Goal: Transaction & Acquisition: Purchase product/service

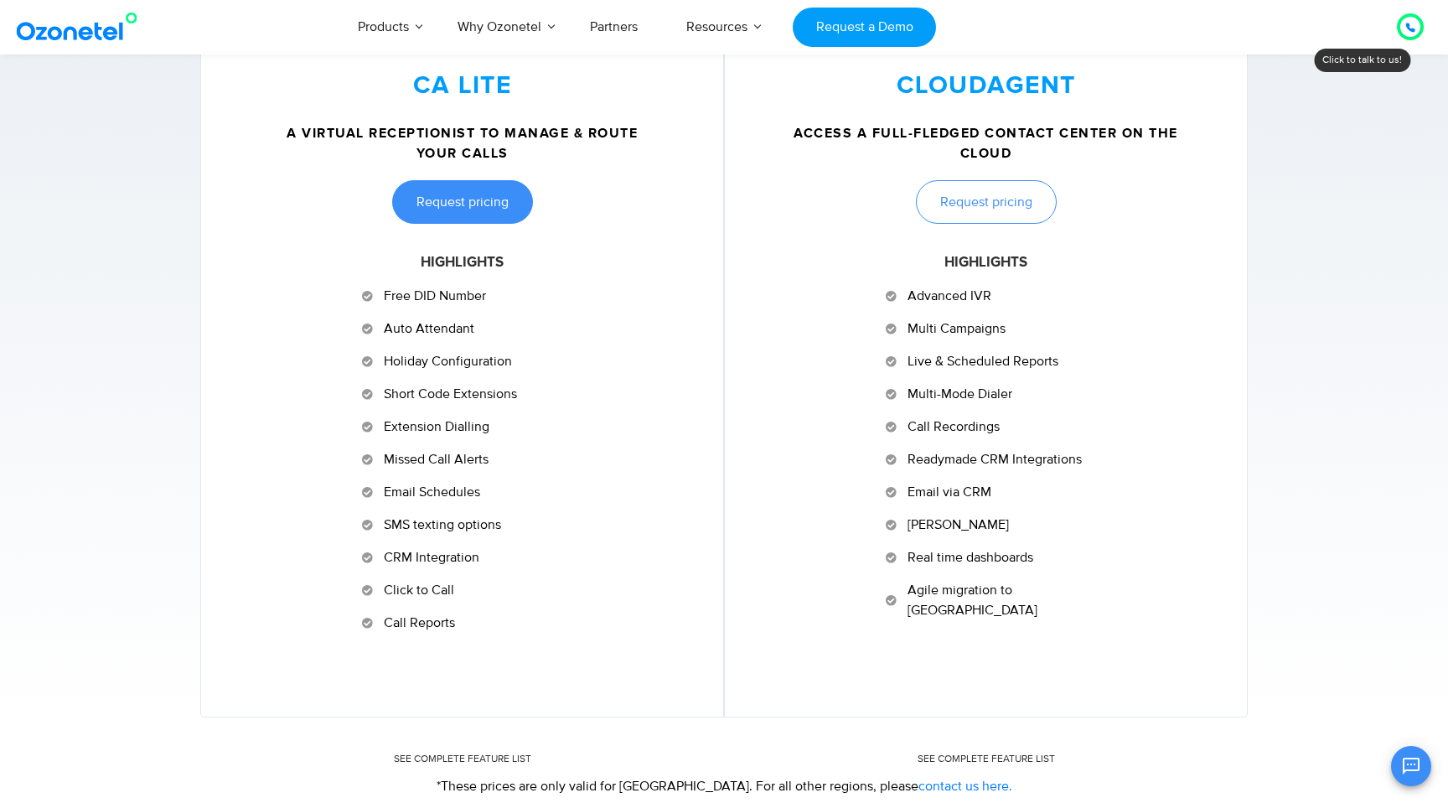
scroll to position [766, 0]
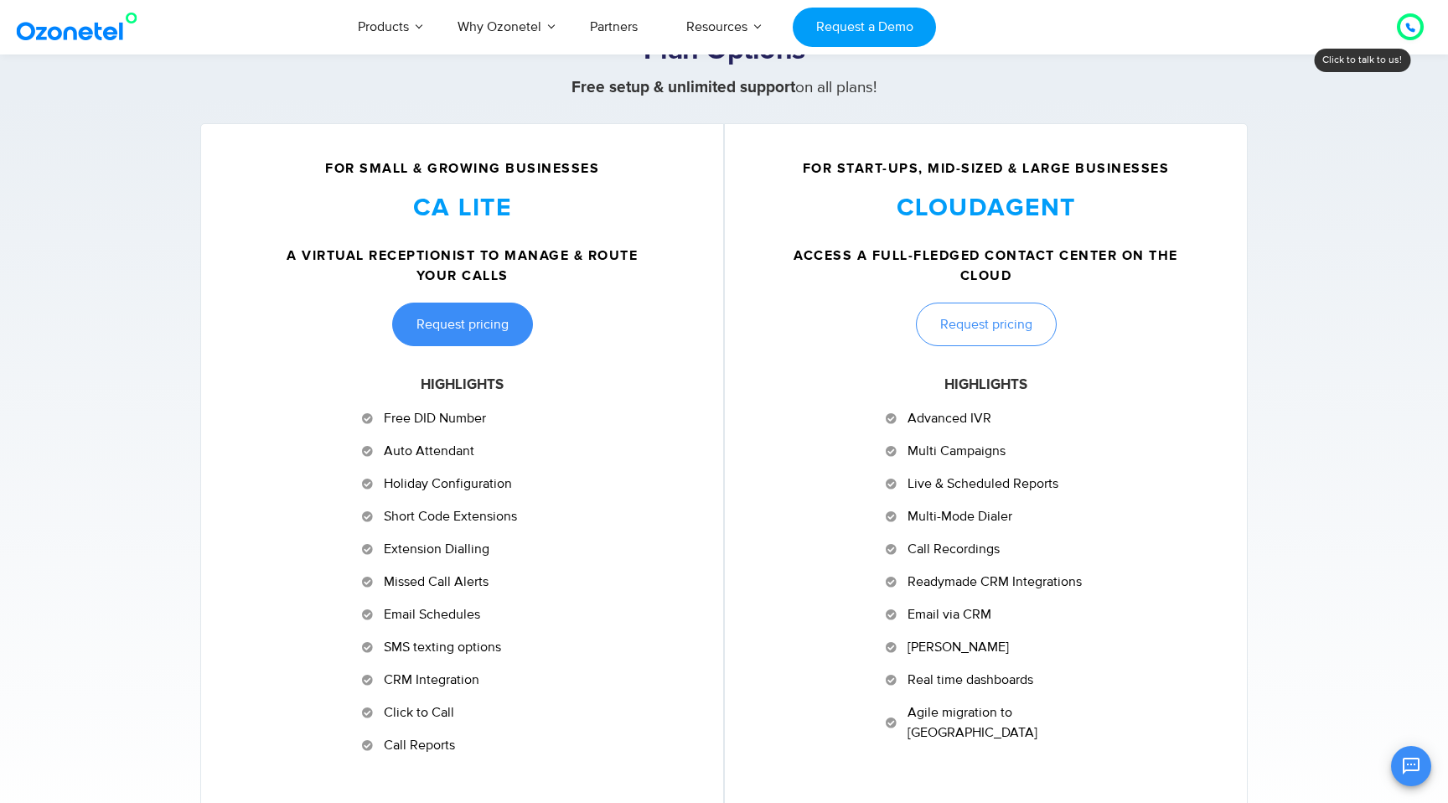
click at [490, 312] on link "Request pricing" at bounding box center [462, 325] width 141 height 44
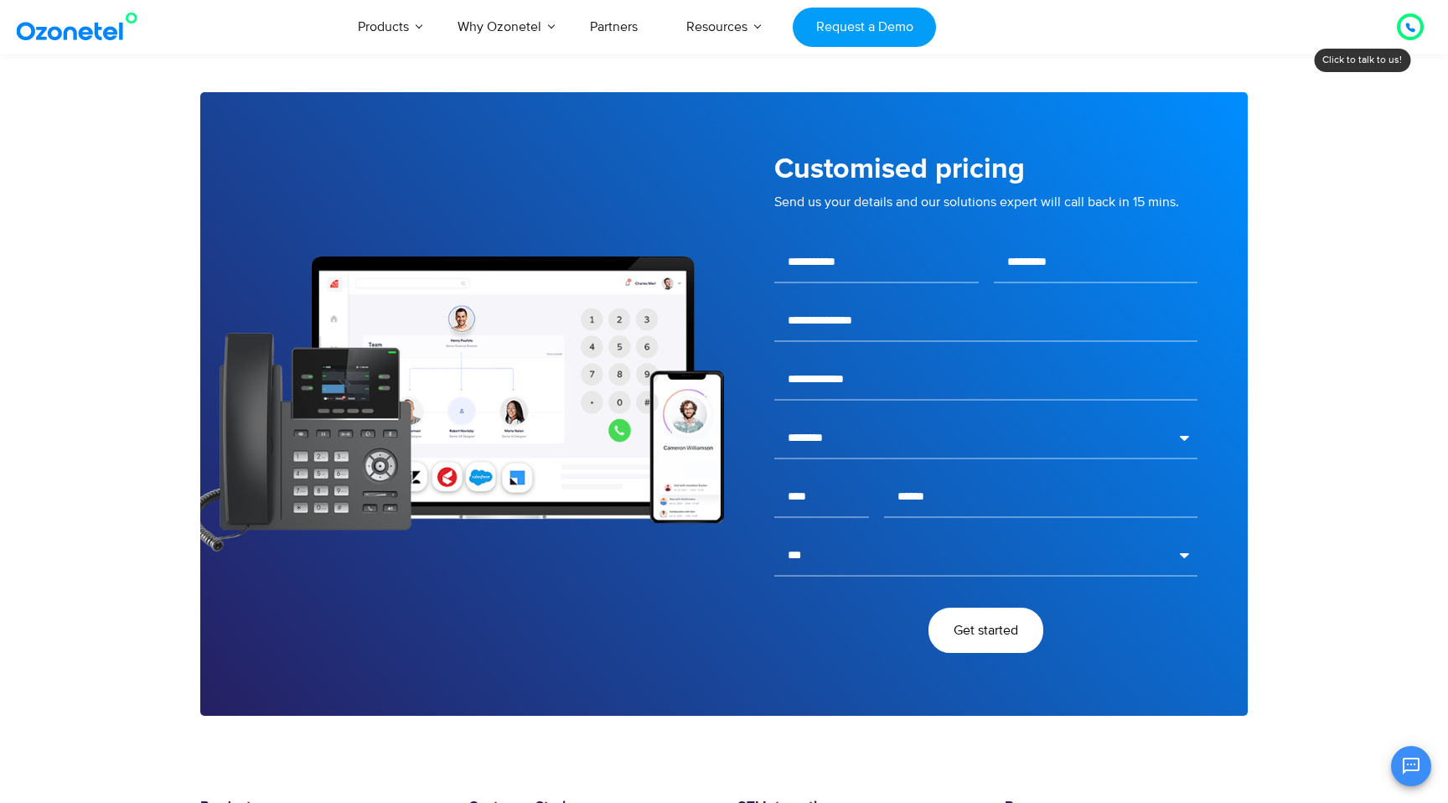
scroll to position [2737, 0]
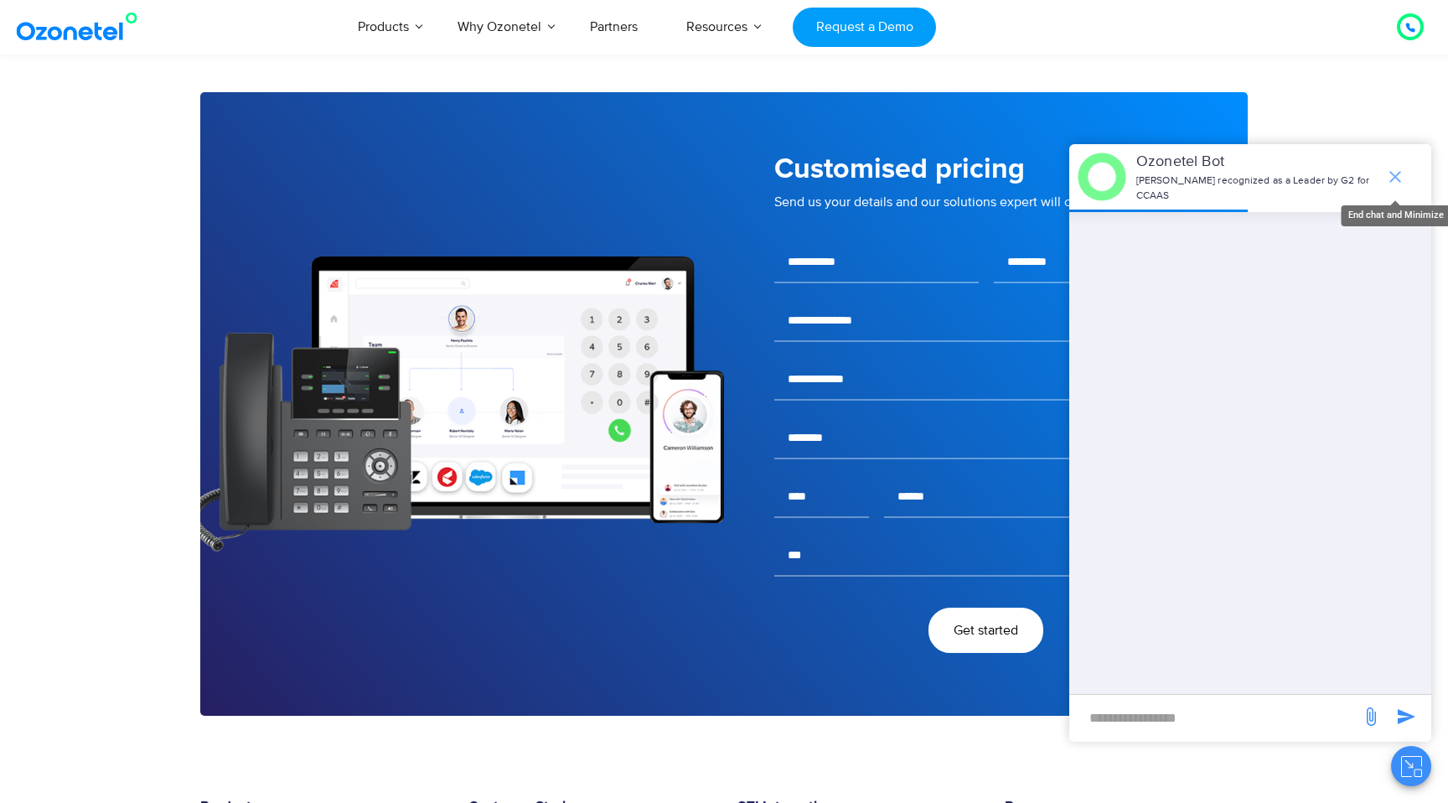
click at [1393, 163] on span "end chat or minimize" at bounding box center [1396, 177] width 34 height 34
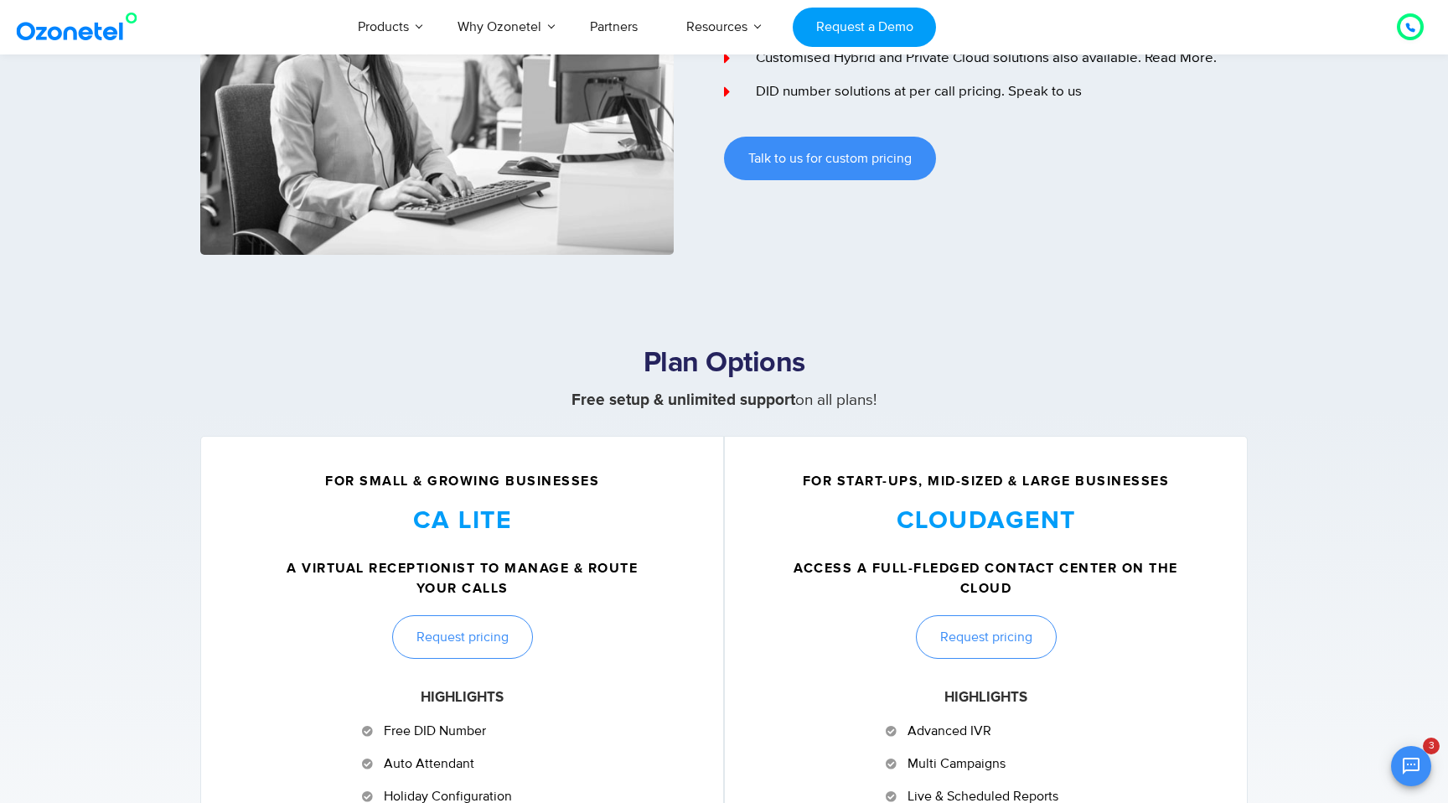
scroll to position [0, 0]
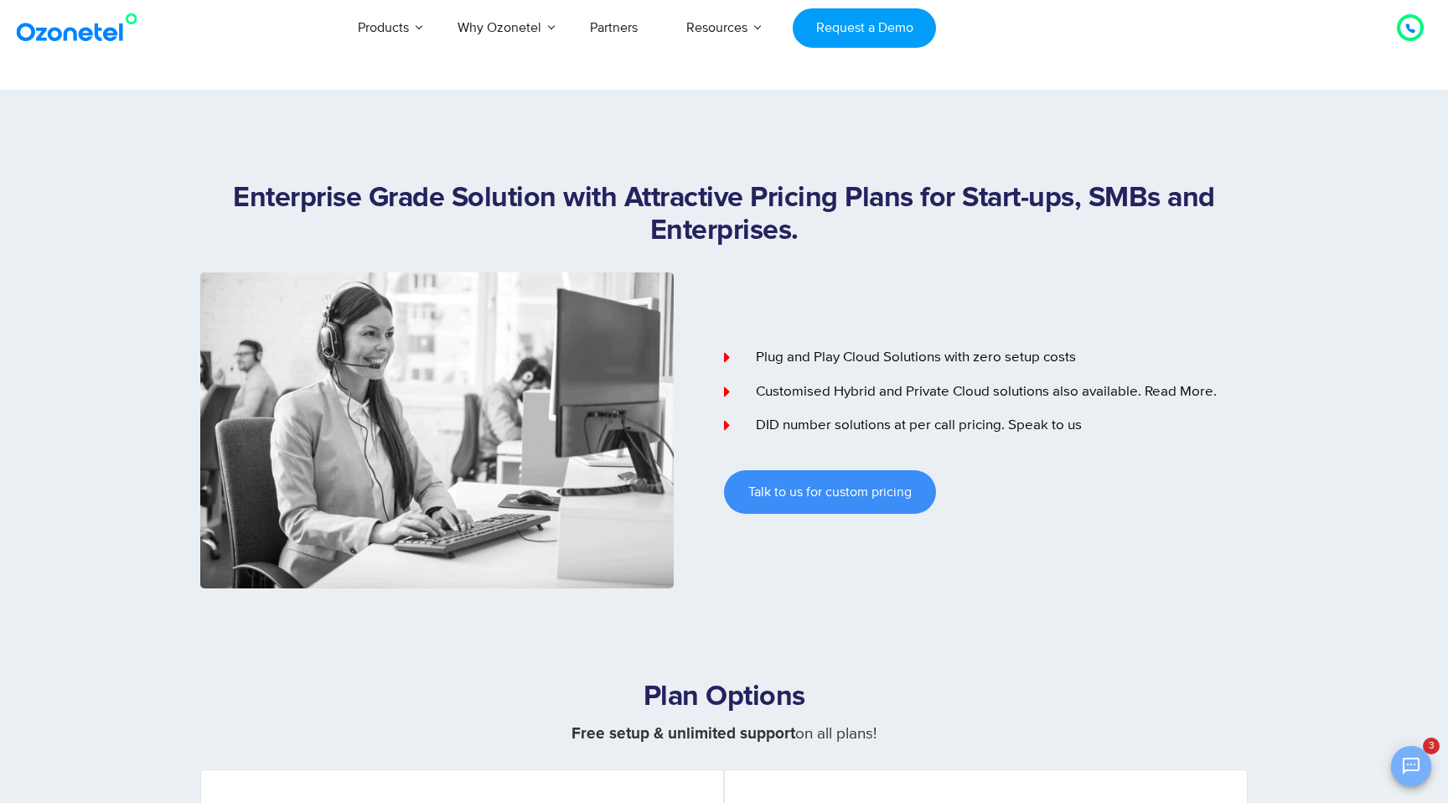
click at [1416, 769] on icon "Open chat" at bounding box center [1411, 766] width 17 height 17
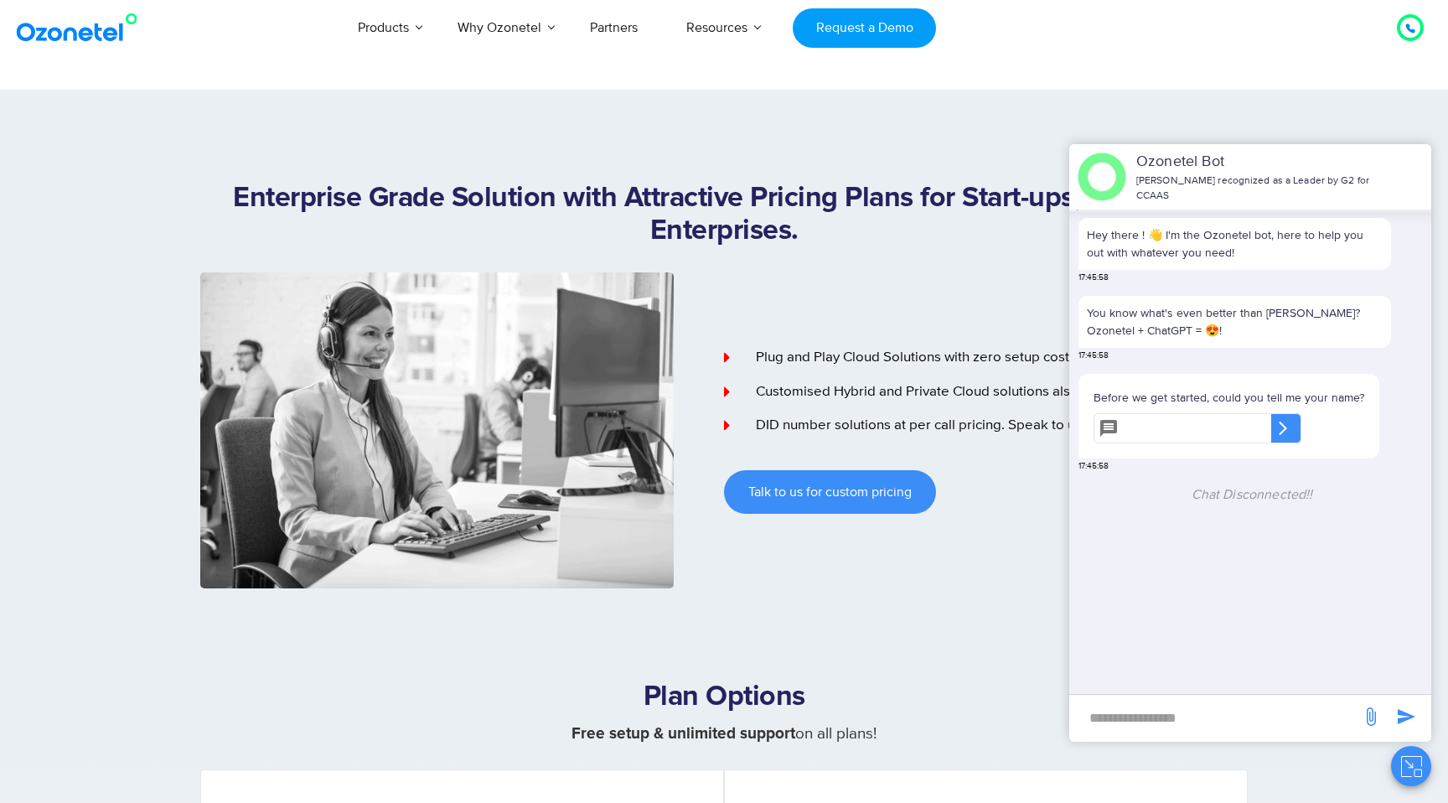
click at [1412, 28] on icon at bounding box center [1411, 28] width 10 height 10
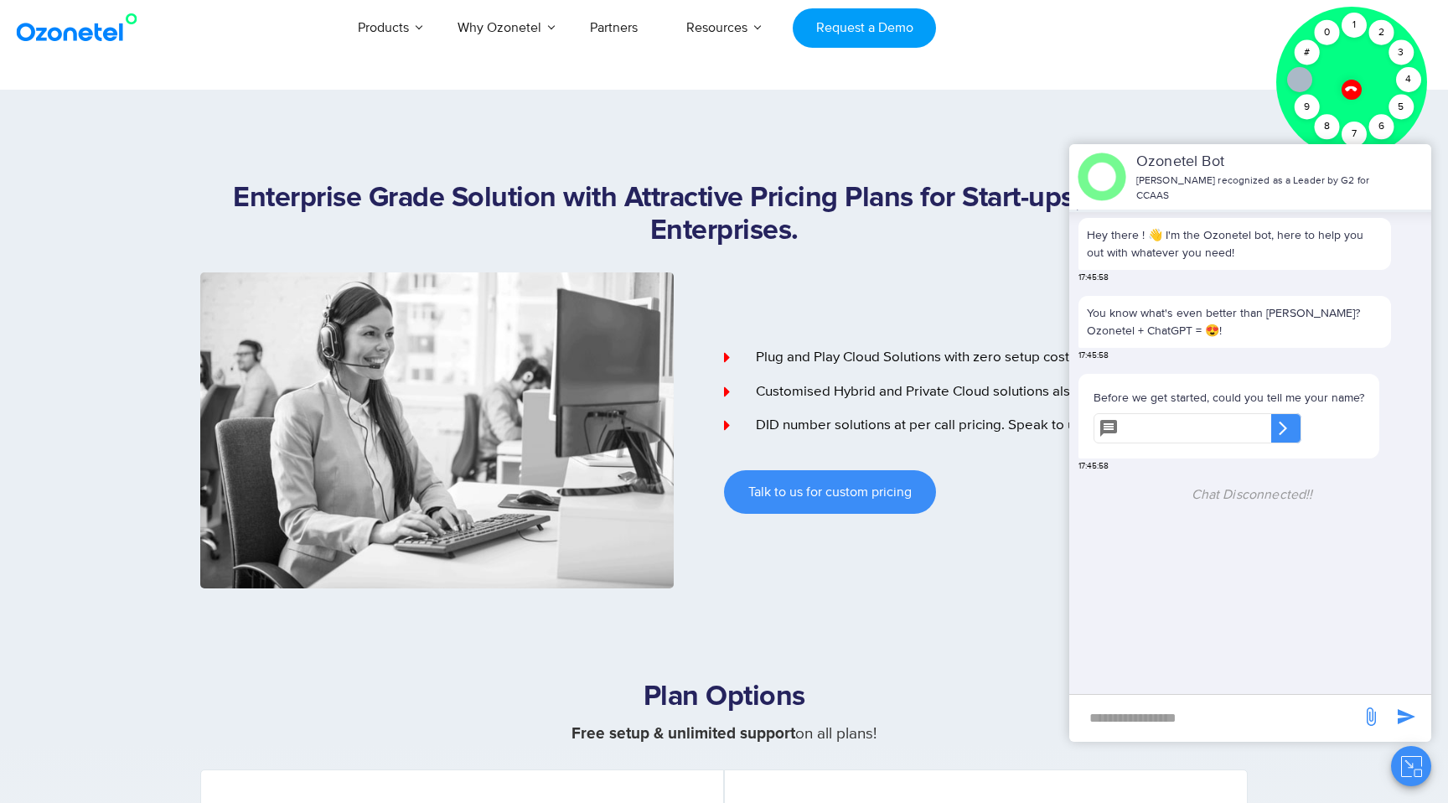
click at [1354, 83] on div at bounding box center [1352, 89] width 28 height 28
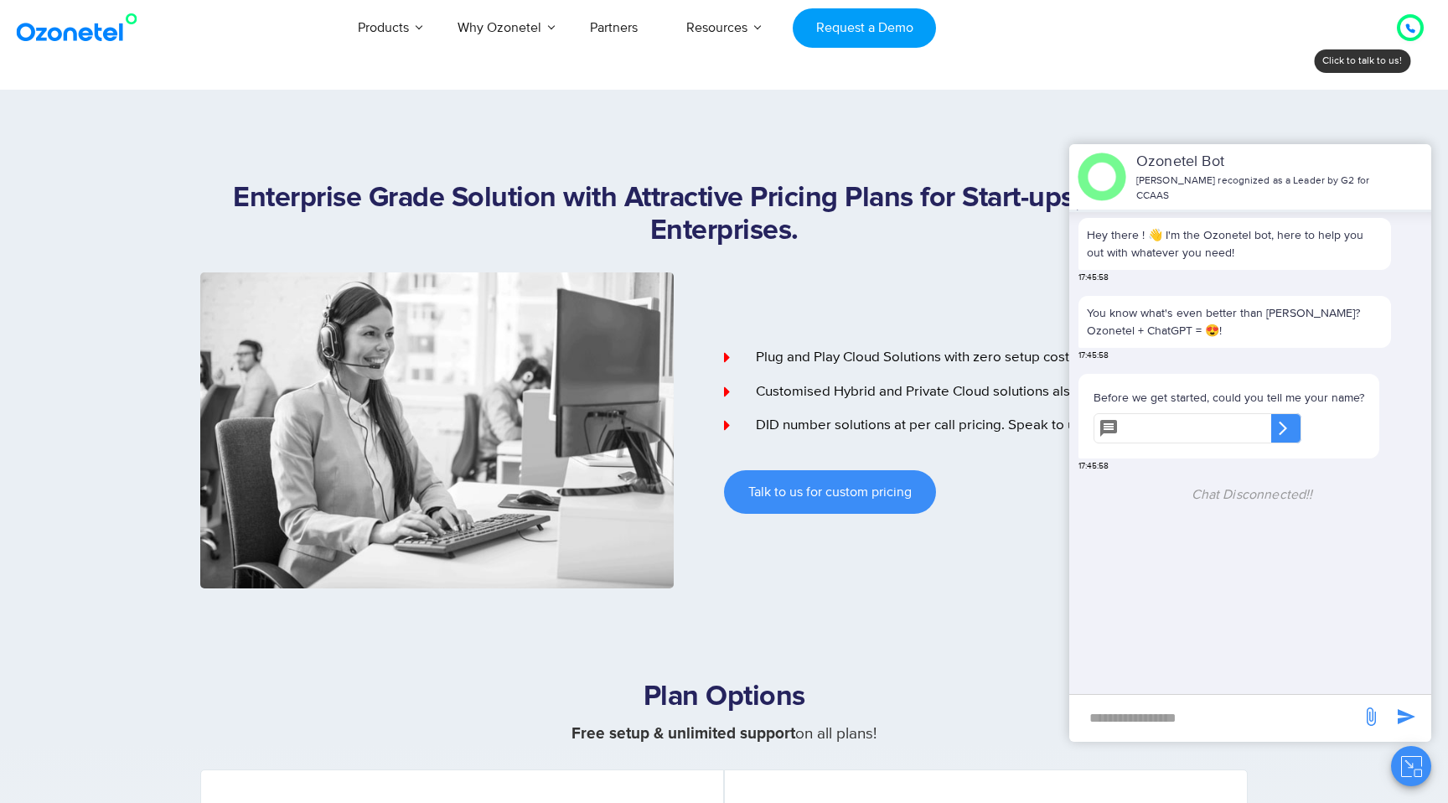
click at [1402, 42] on div at bounding box center [1410, 27] width 44 height 44
click at [1410, 28] on icon at bounding box center [1410, 28] width 8 height 8
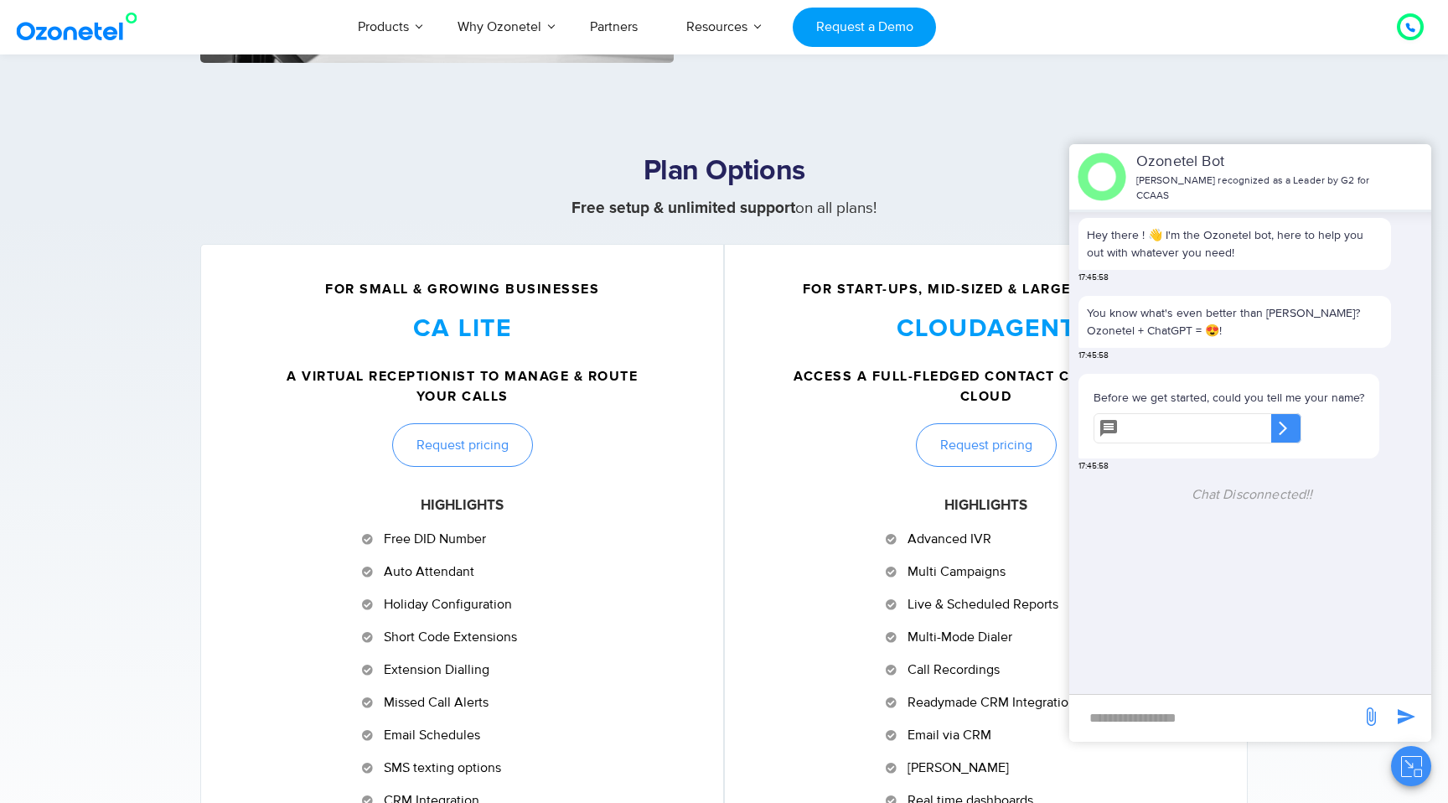
scroll to position [526, 0]
drag, startPoint x: 915, startPoint y: 208, endPoint x: 656, endPoint y: 148, distance: 265.9
click at [656, 148] on section "Plan Options Free setup & unlimited support on all plans!" at bounding box center [724, 140] width 1448 height 156
